Goal: Transaction & Acquisition: Purchase product/service

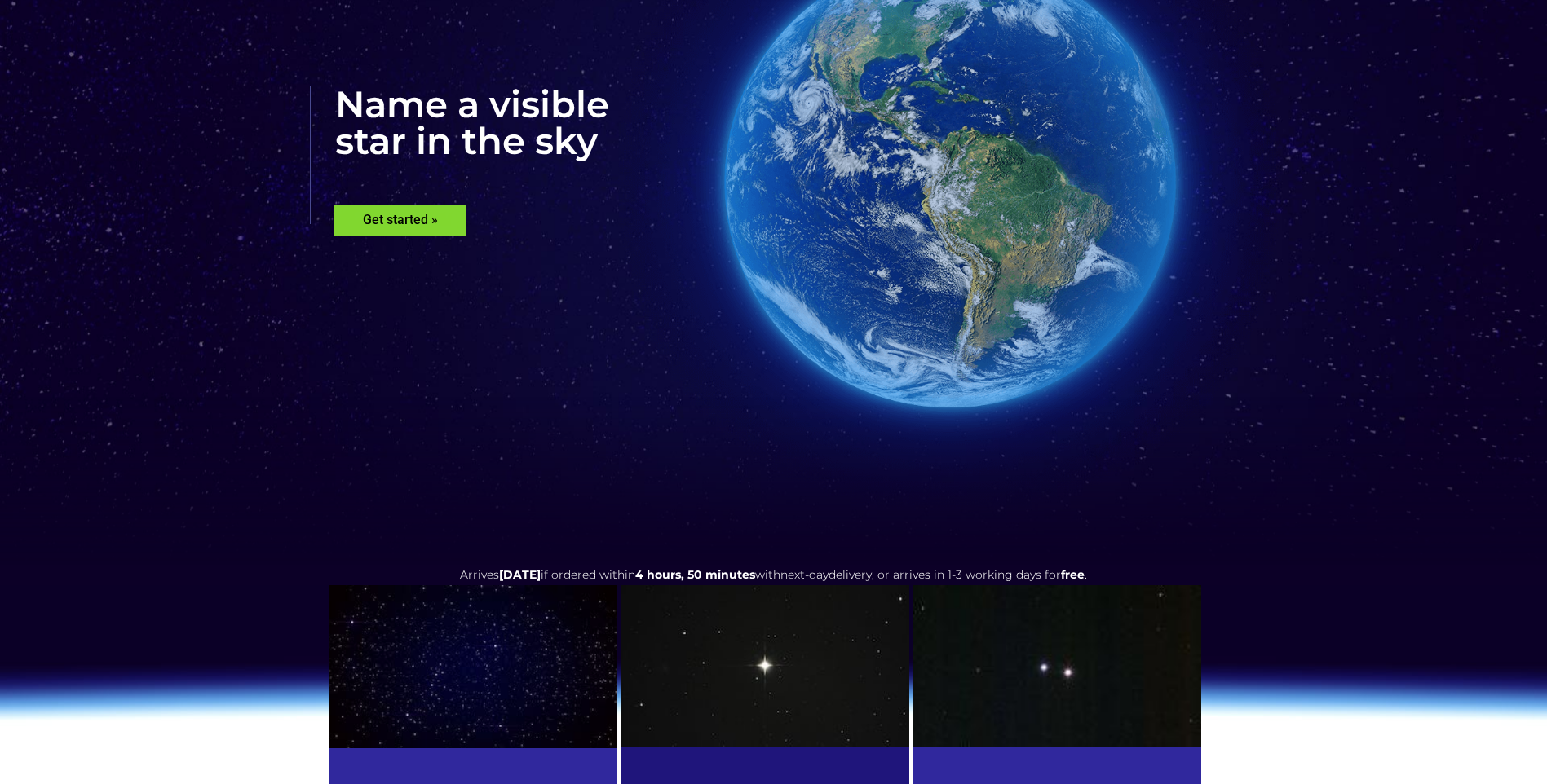
scroll to position [245, 0]
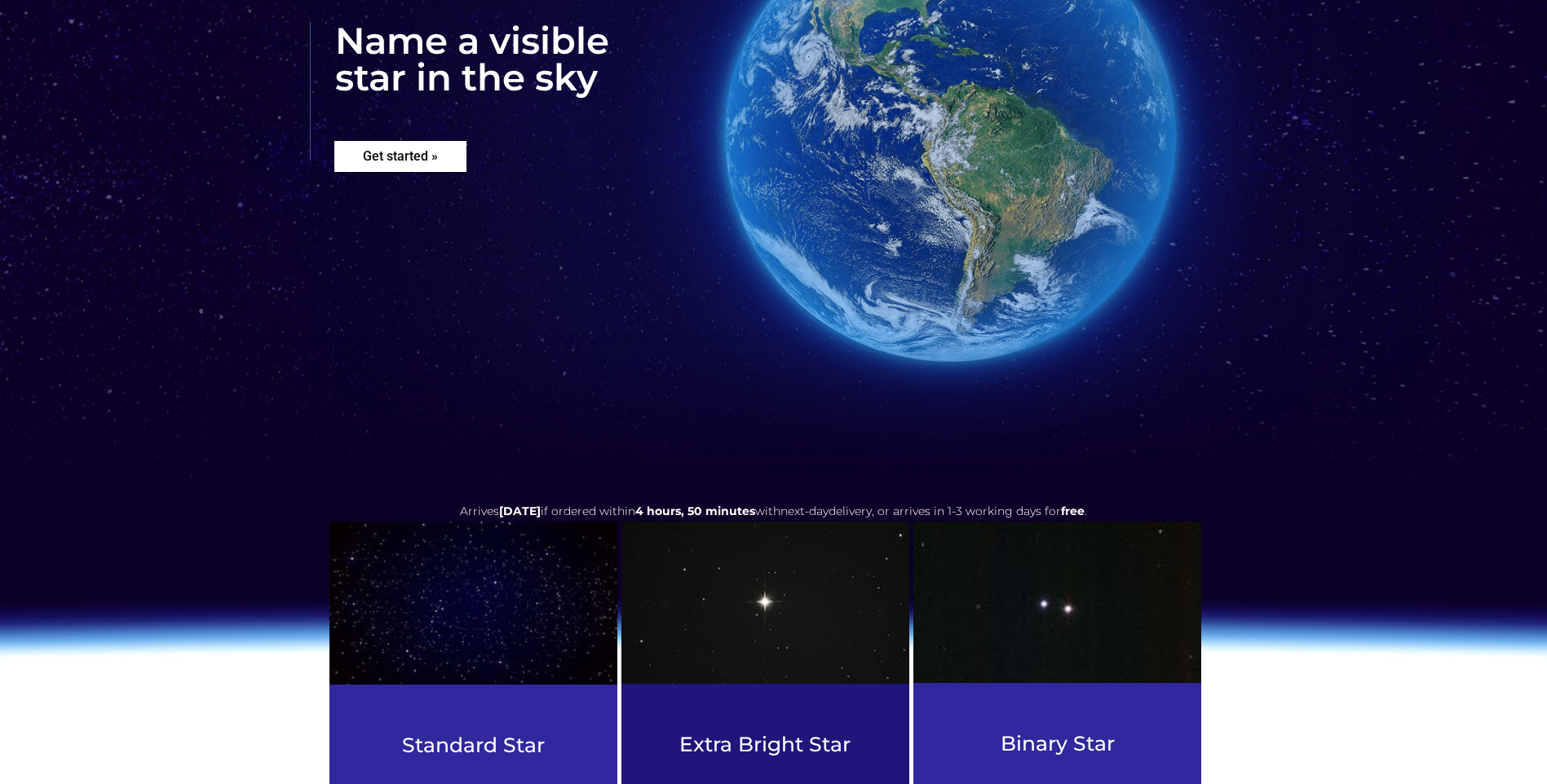
click at [382, 160] on rs-layer "Get started »" at bounding box center [400, 156] width 132 height 31
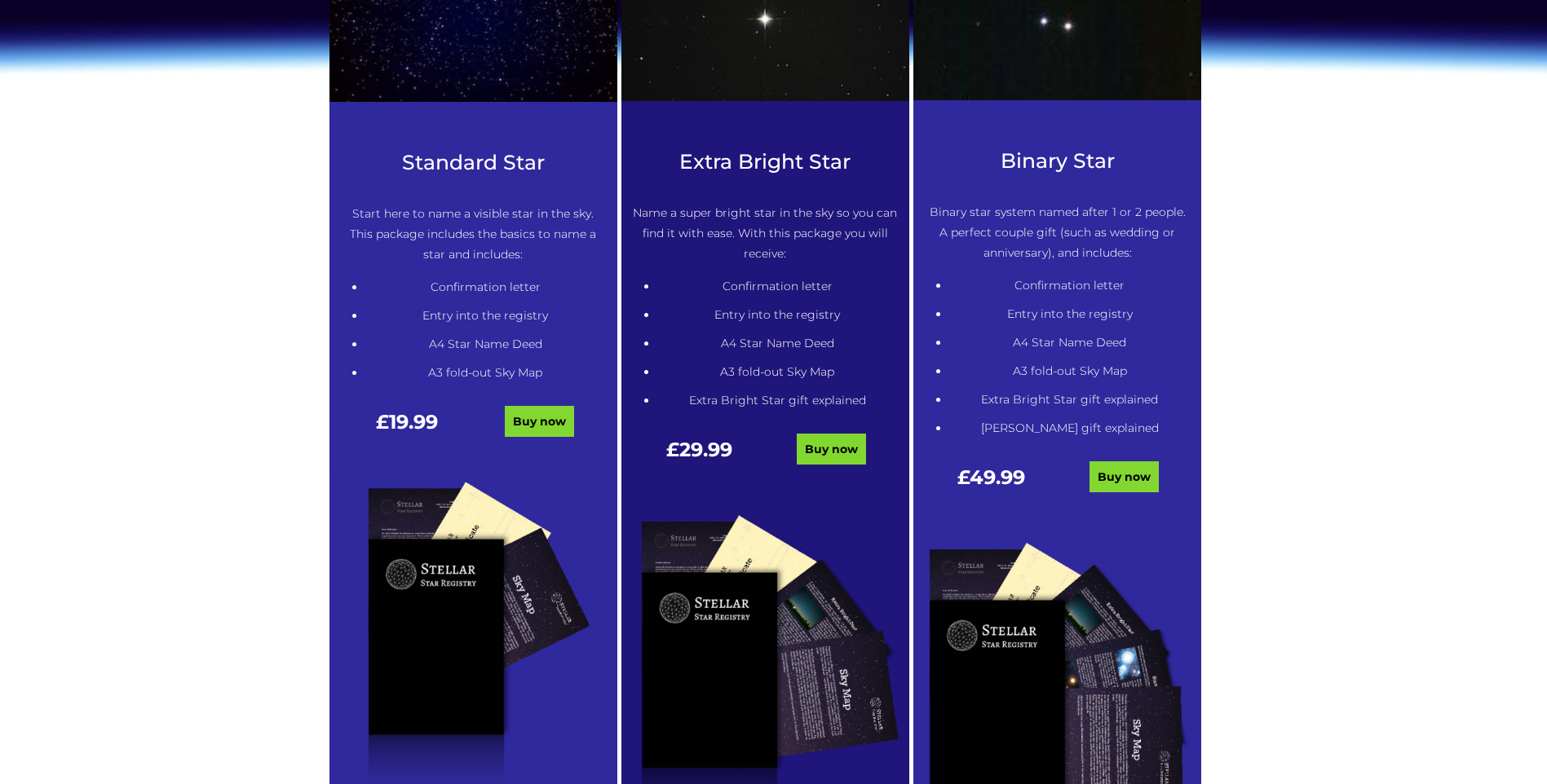
scroll to position [909, 0]
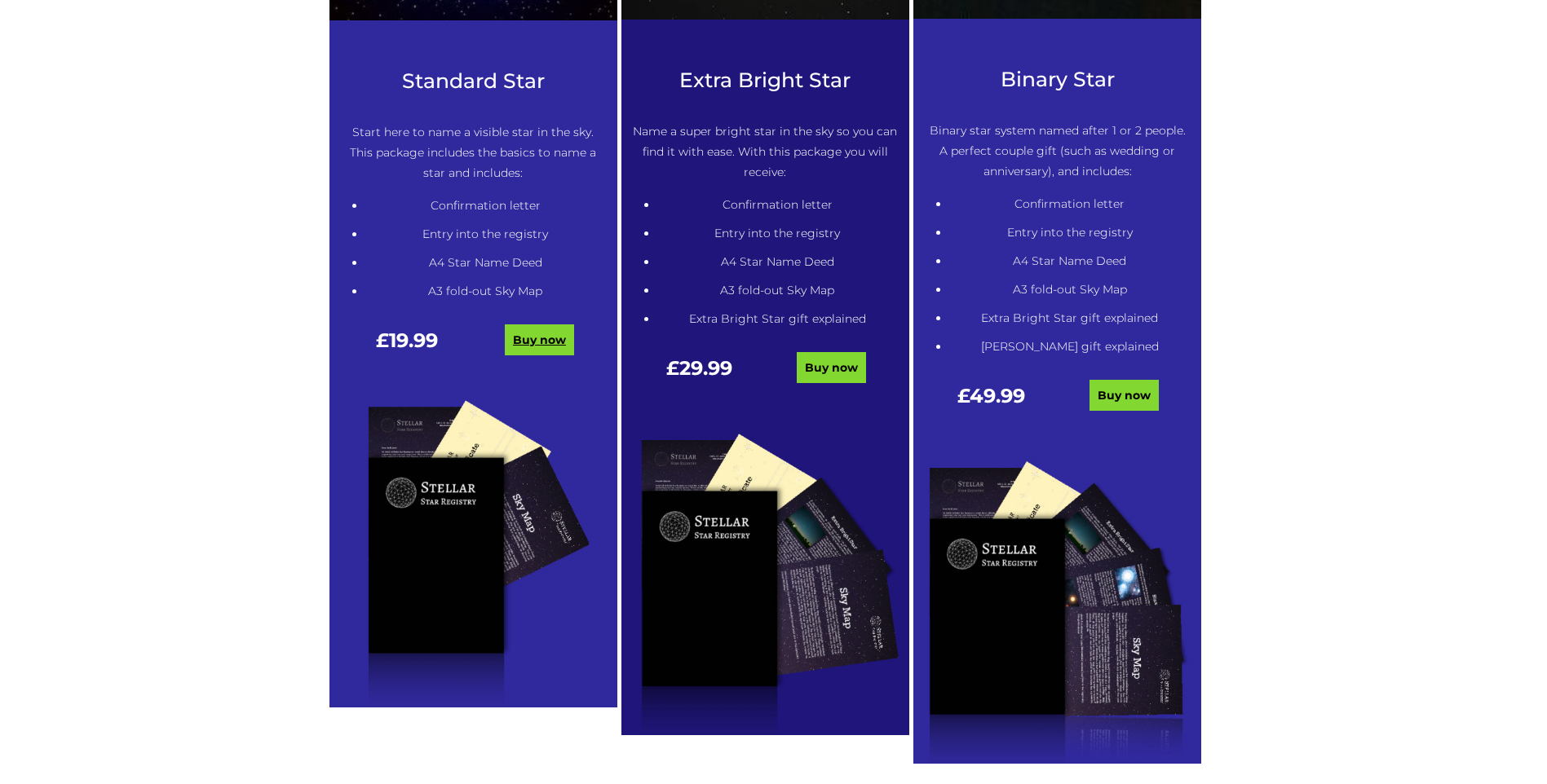
click at [541, 342] on link "Buy now" at bounding box center [539, 340] width 69 height 31
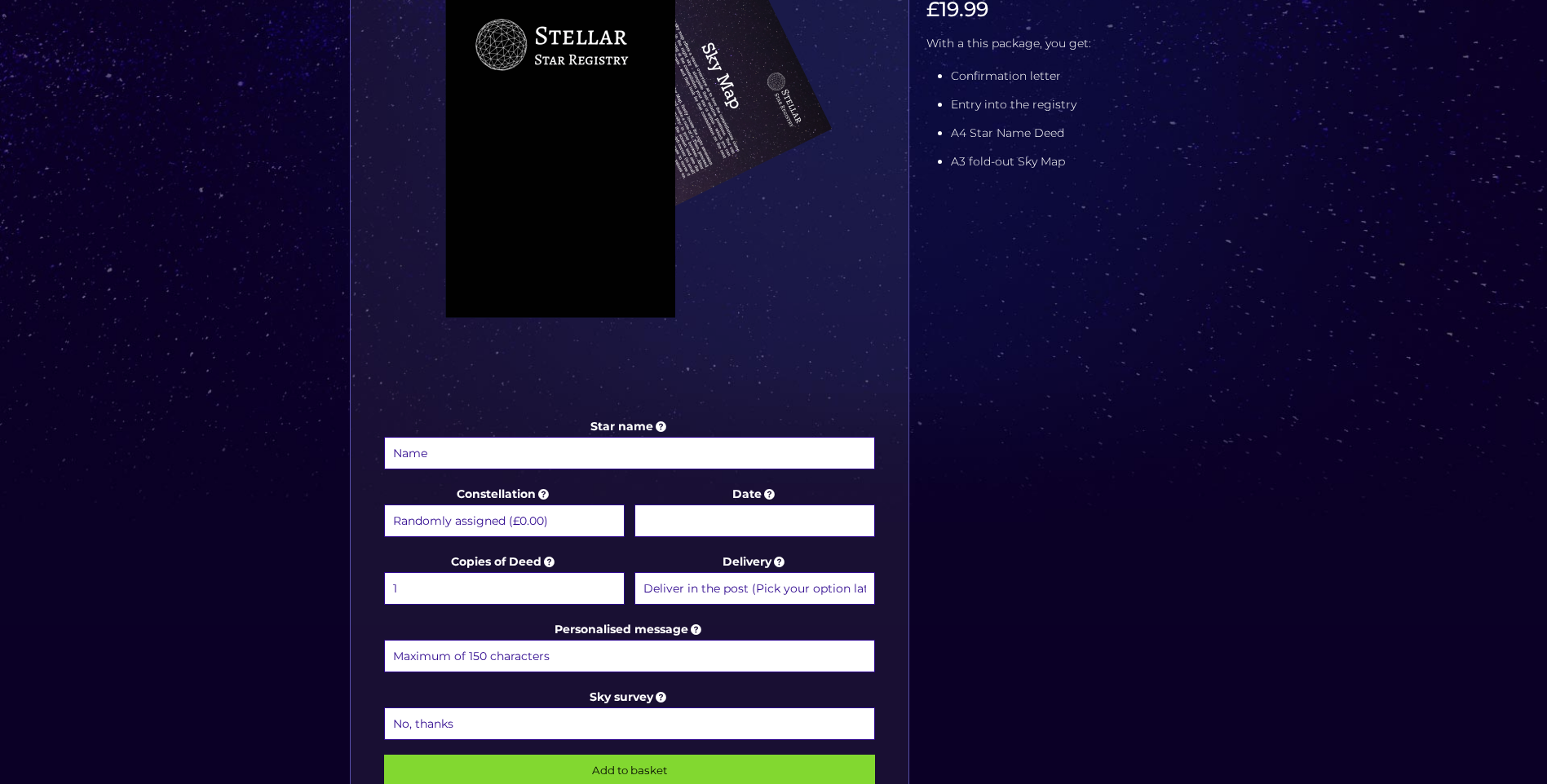
scroll to position [489, 0]
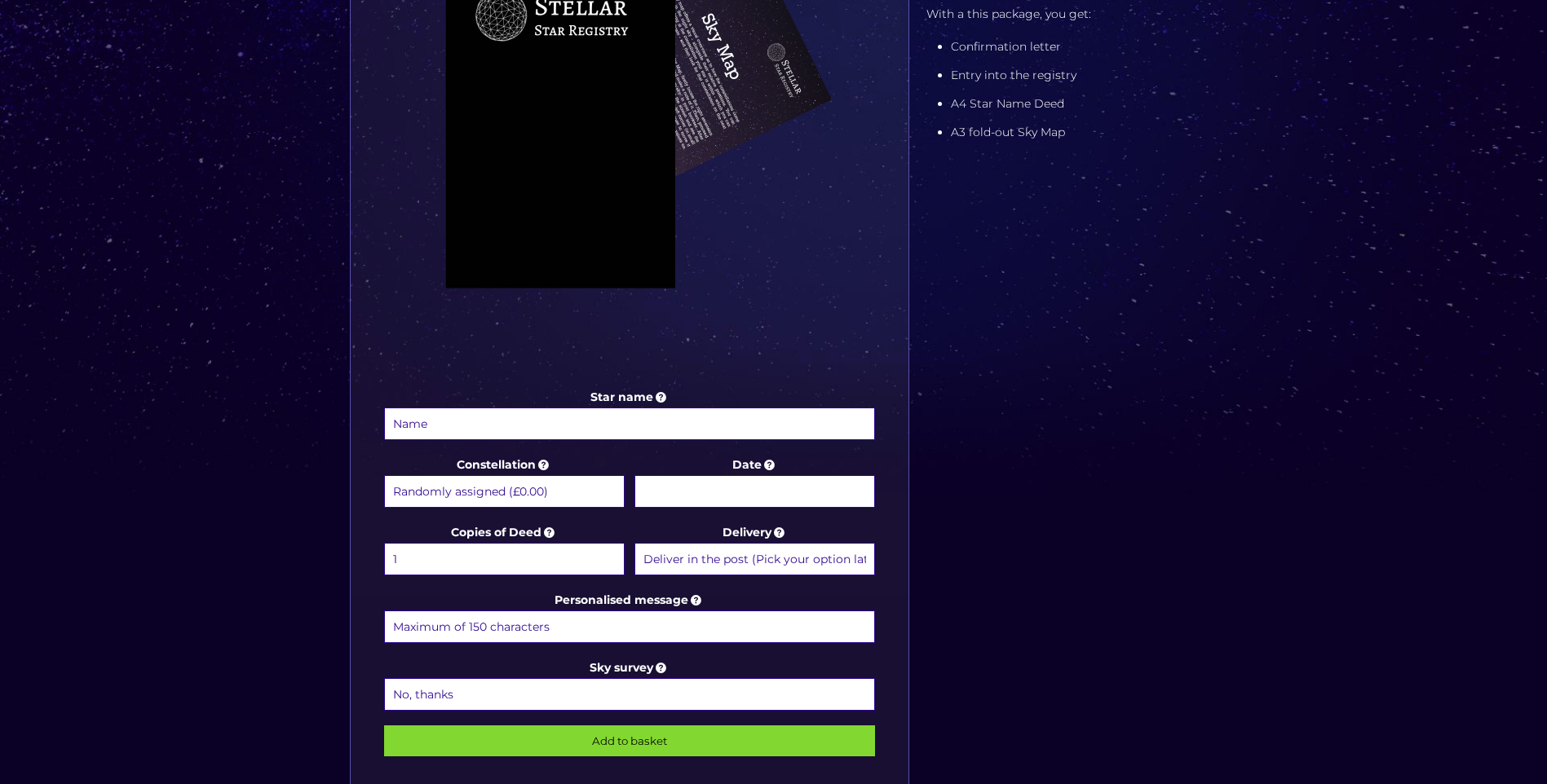
click at [548, 492] on select "Randomly assigned (£0.00) Aquarius - [DATE] - [DATE] (+£9.99) Aries - [DATE] - …" at bounding box center [504, 491] width 241 height 32
click at [825, 488] on input "Date" at bounding box center [754, 491] width 241 height 32
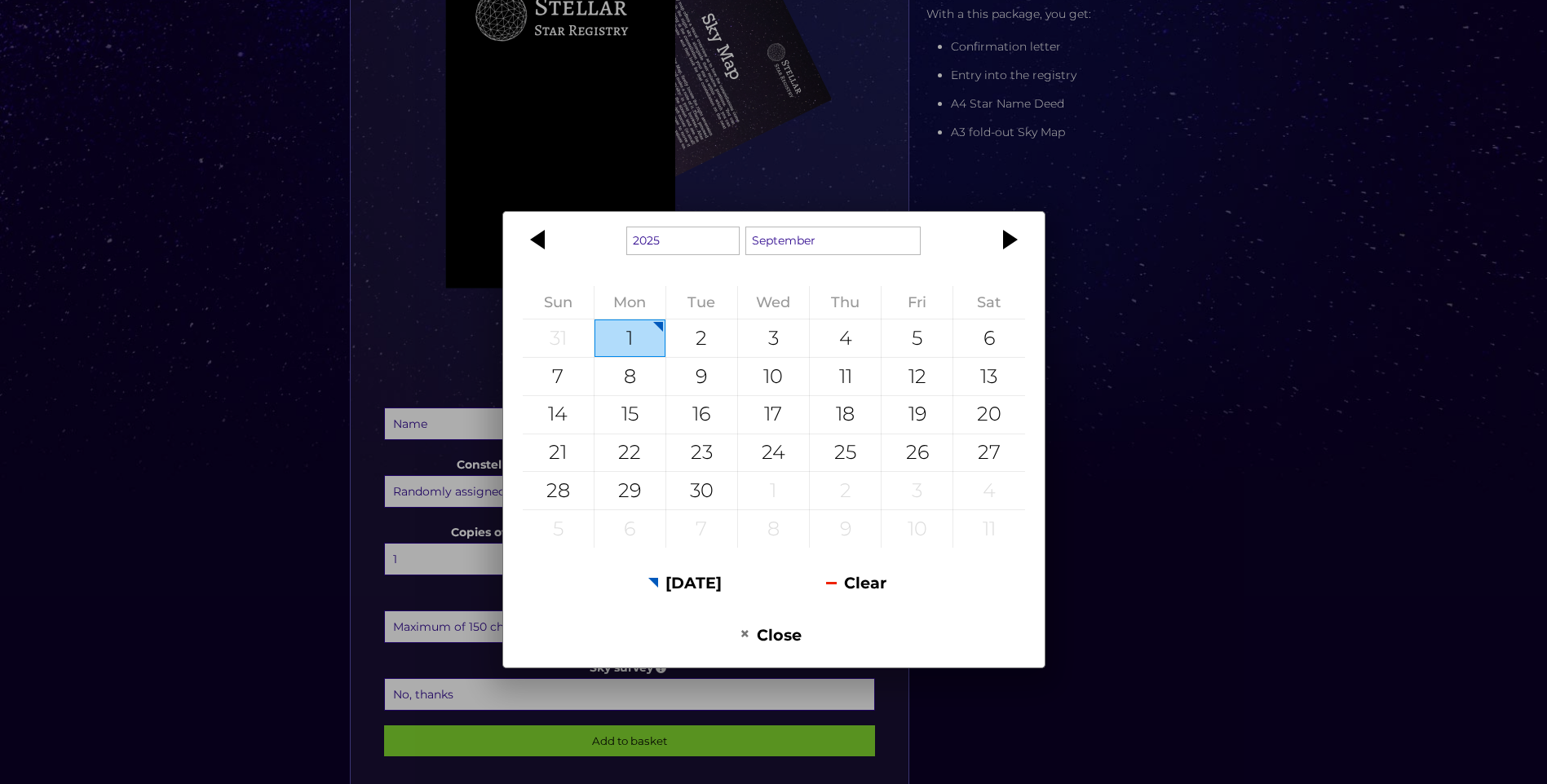
click at [1189, 460] on div "1925 1926 1927 1928 1929 1930 1931 1932 1933 1934 1935 1936 1937 1938 1939 1940…" at bounding box center [774, 392] width 1547 height 784
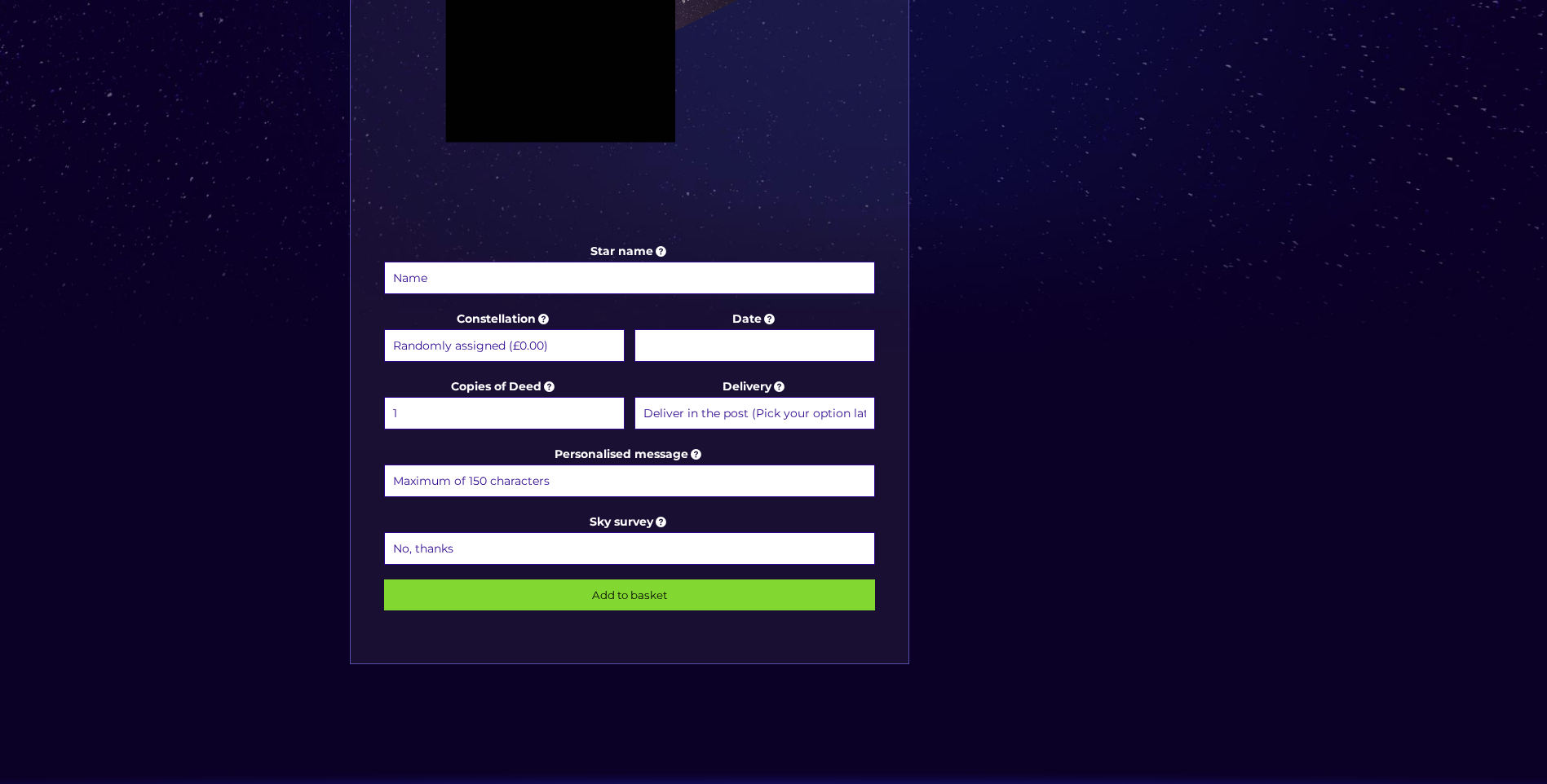
scroll to position [652, 0]
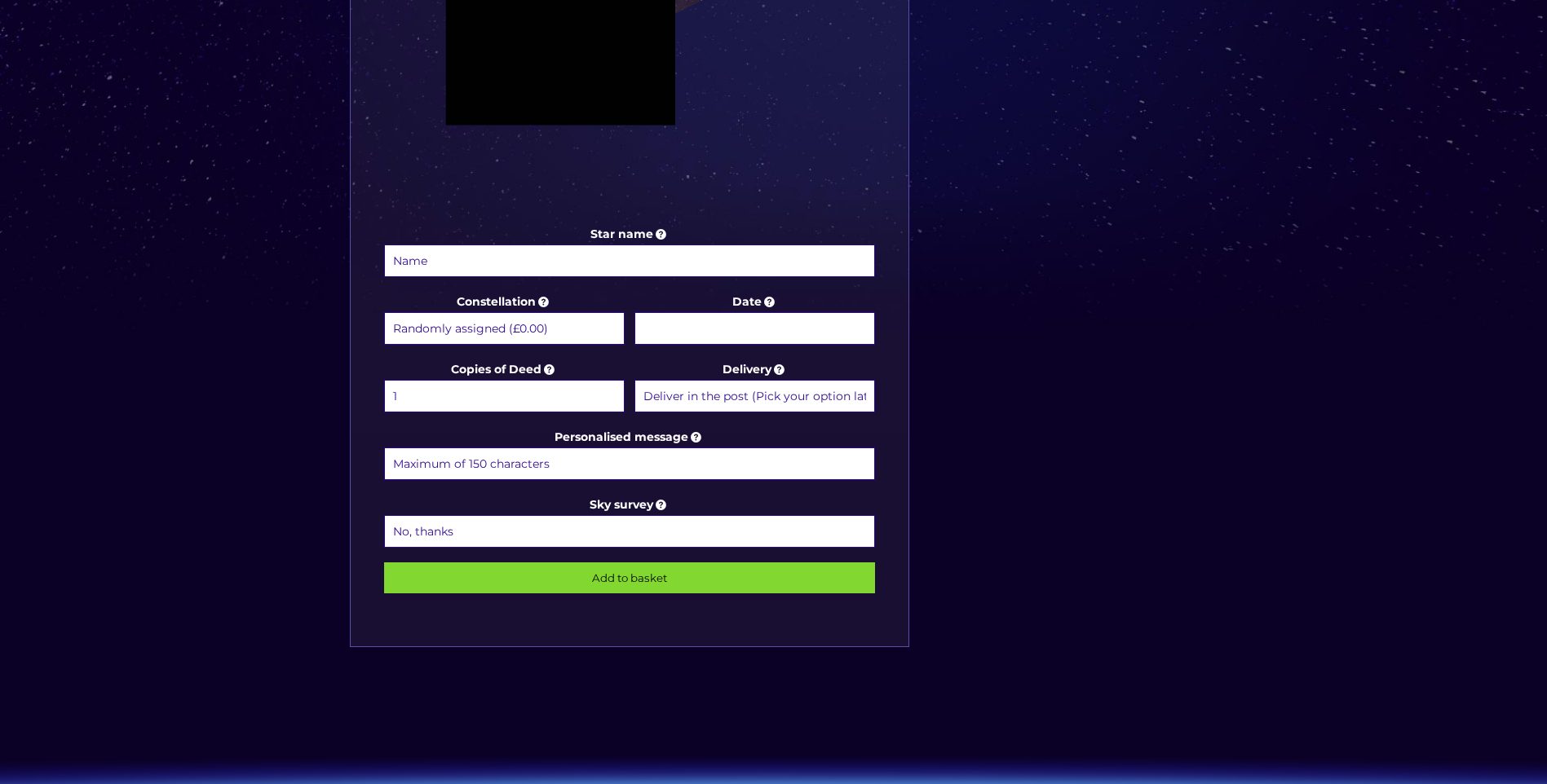
click at [858, 404] on select "Deliver in the post (Pick your option later) Deliver in the post and by Email (…" at bounding box center [754, 395] width 241 height 32
click at [634, 380] on select "Deliver in the post (Pick your option later) Deliver in the post and by Email (…" at bounding box center [754, 395] width 241 height 32
click at [709, 462] on input "Personalised message" at bounding box center [629, 464] width 492 height 32
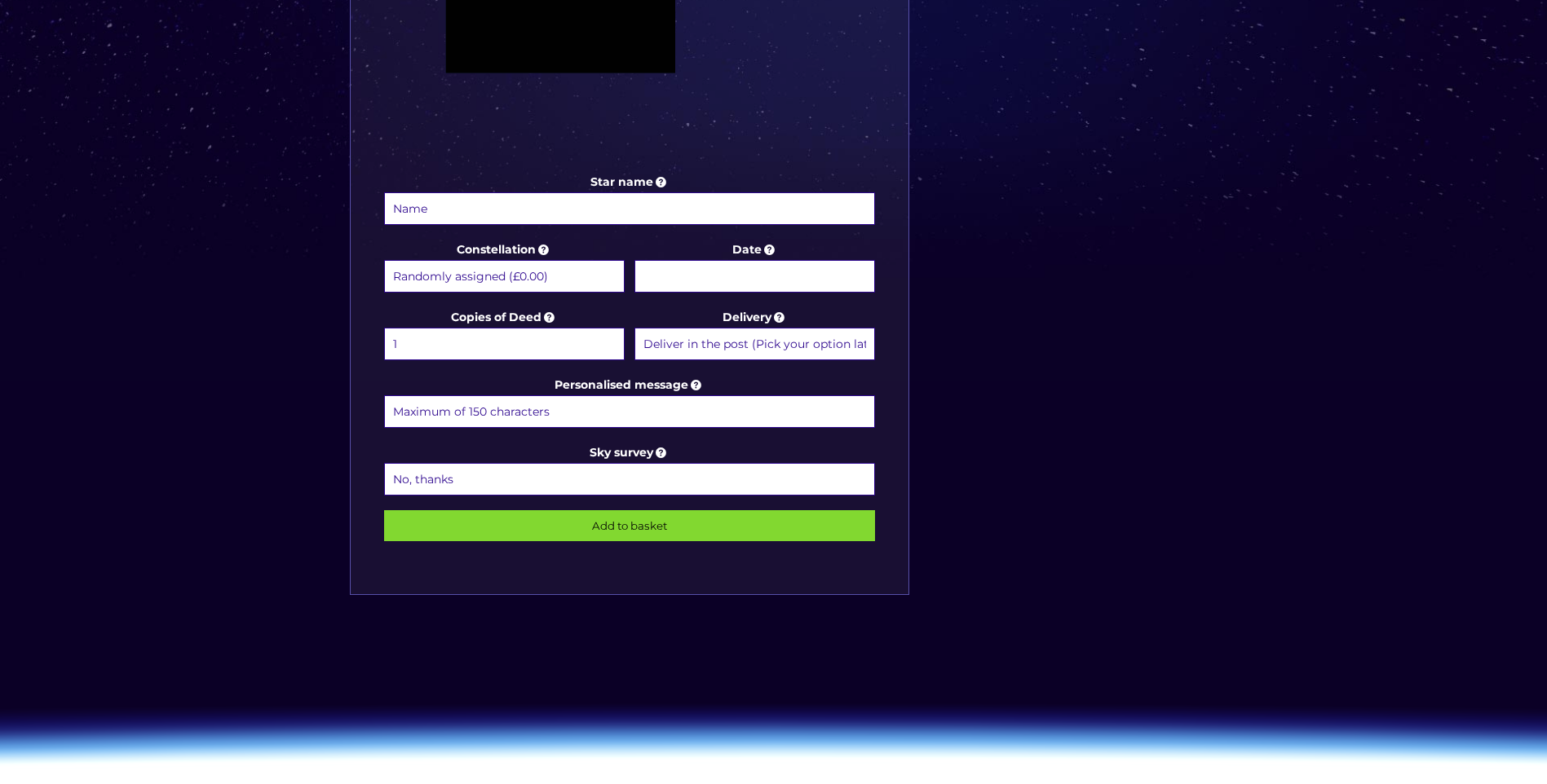
scroll to position [733, 0]
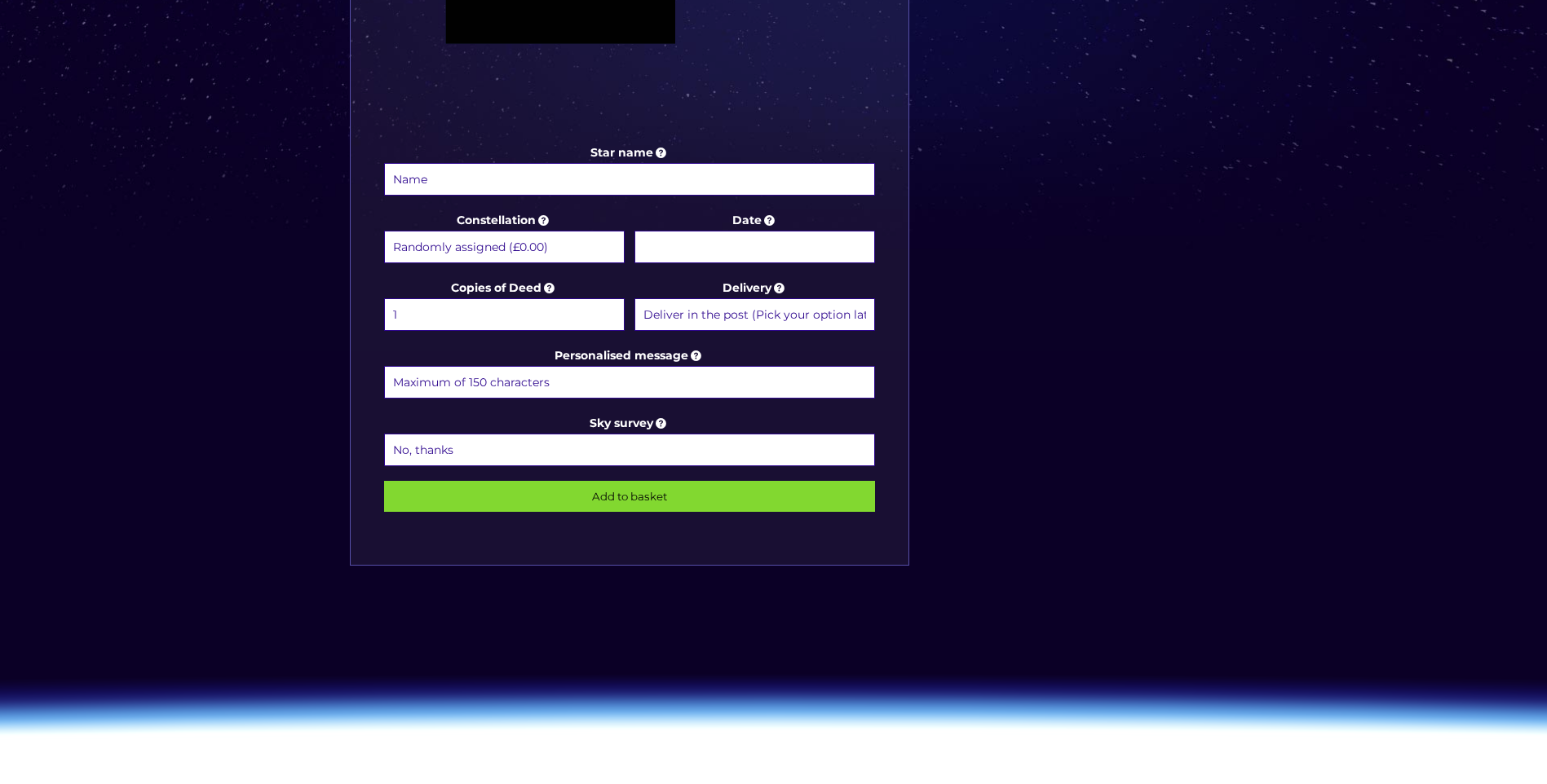
click at [709, 457] on select "No, thanks 1 (+£6.99) 2 (+£11.99) 3 (+£16.99) 4 (+£21.99) 5 (+£26.99) 6 (+£31.9…" at bounding box center [629, 449] width 492 height 32
click at [665, 425] on icon at bounding box center [661, 423] width 17 height 15
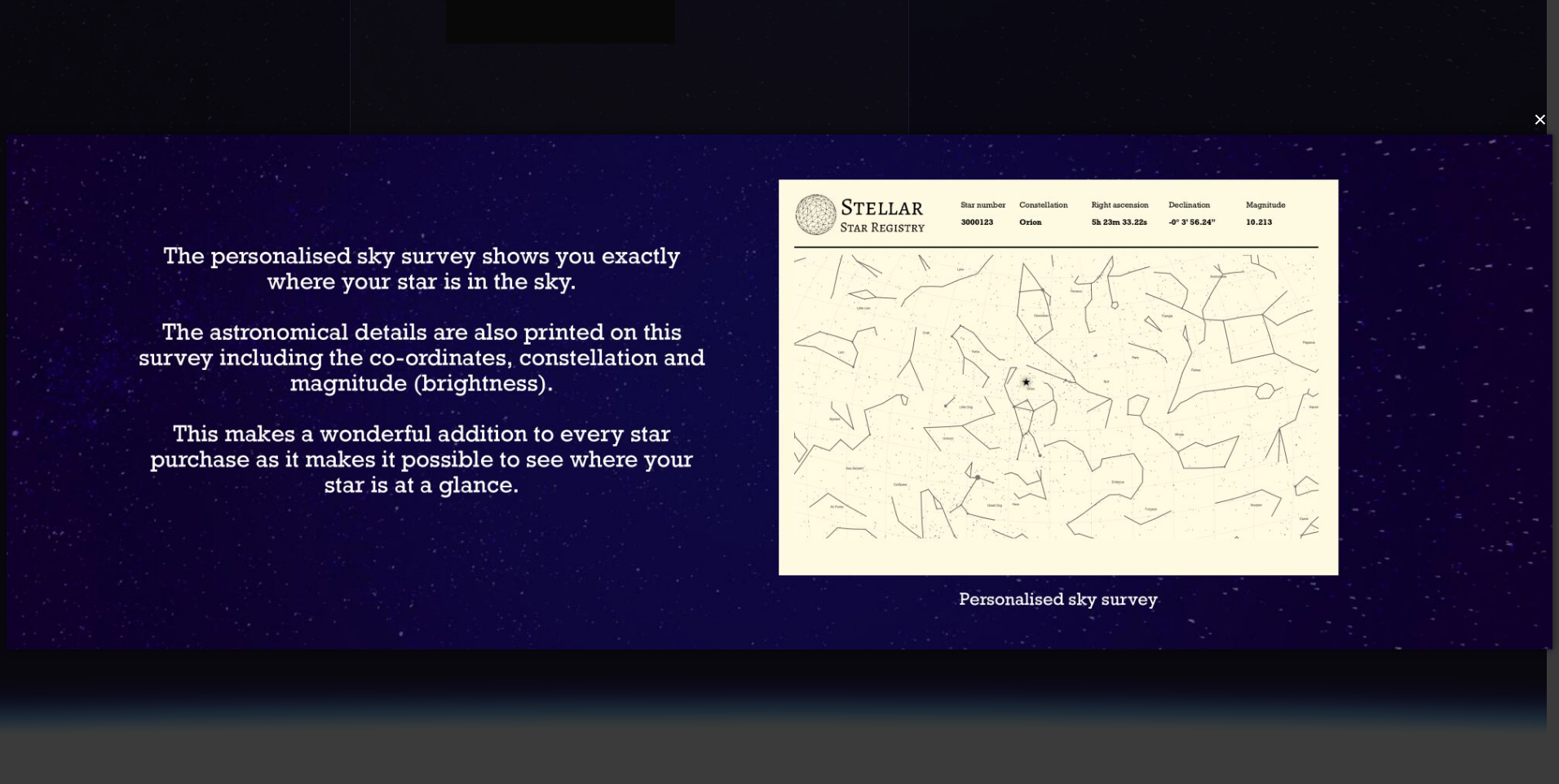
click at [1545, 121] on button "×" at bounding box center [779, 119] width 1547 height 36
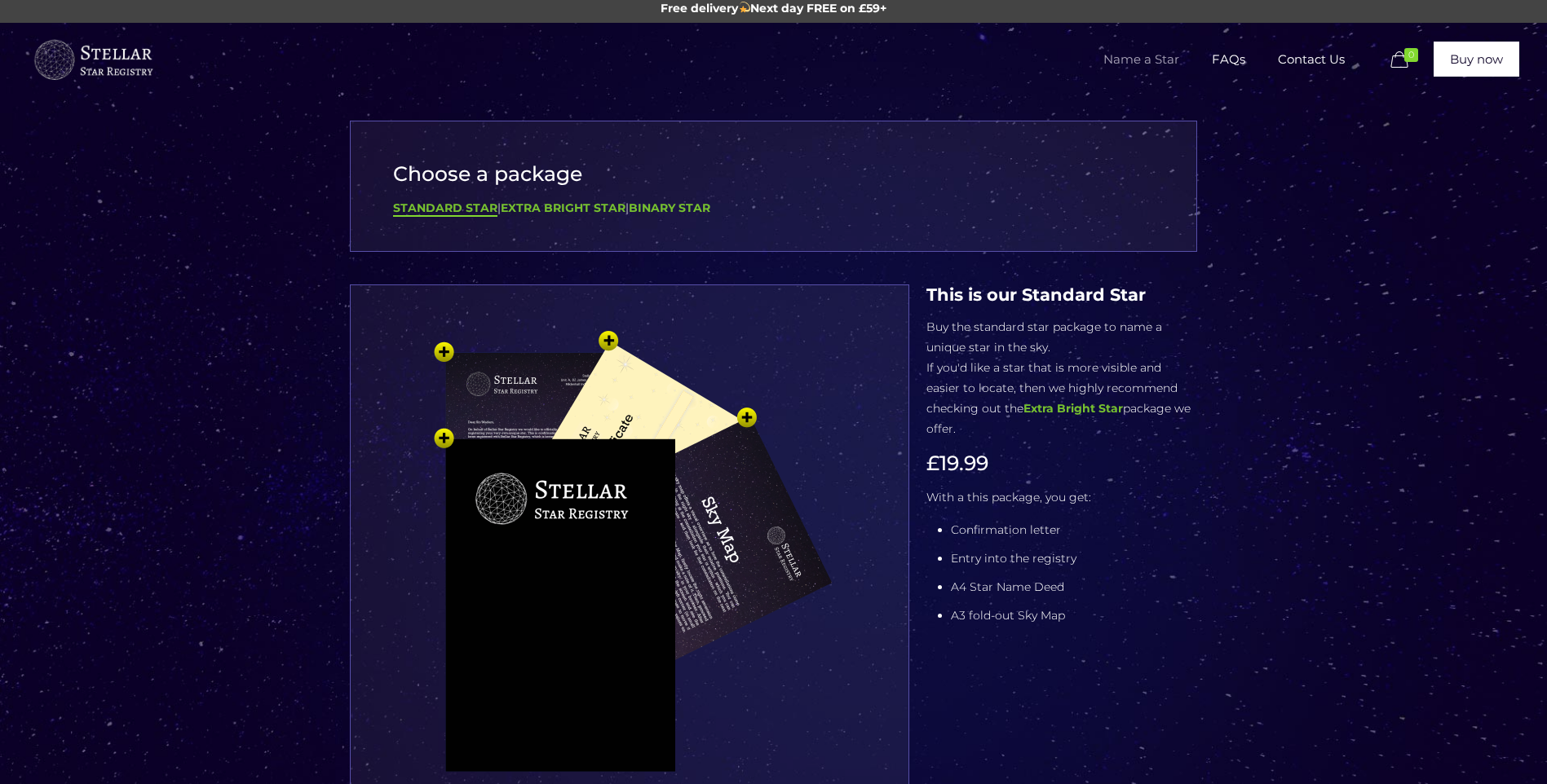
scroll to position [0, 0]
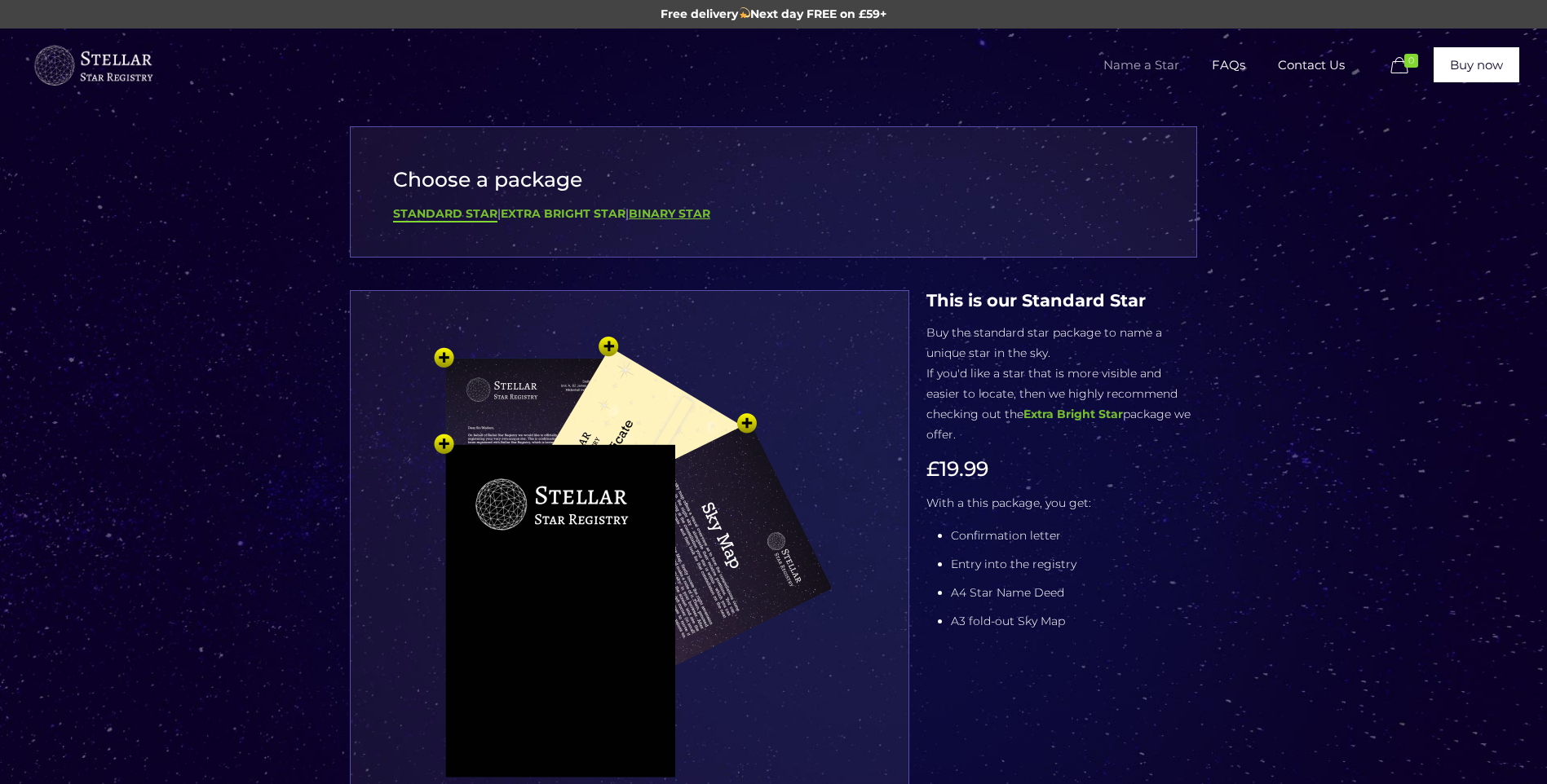
click at [691, 216] on b "Binary Star" at bounding box center [669, 214] width 82 height 15
